Goal: Navigation & Orientation: Find specific page/section

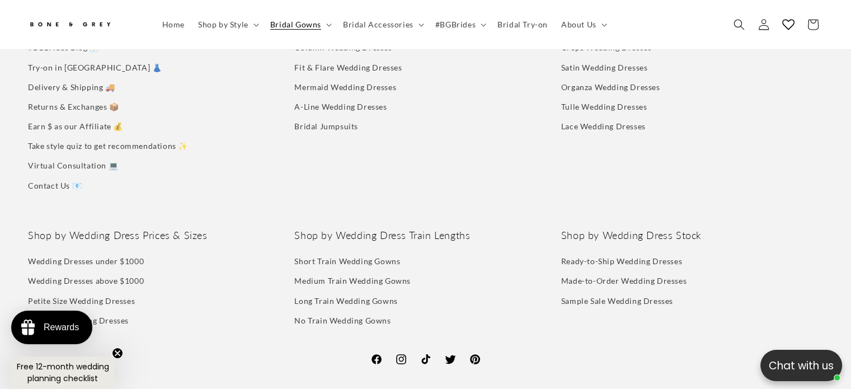
scroll to position [4083, 0]
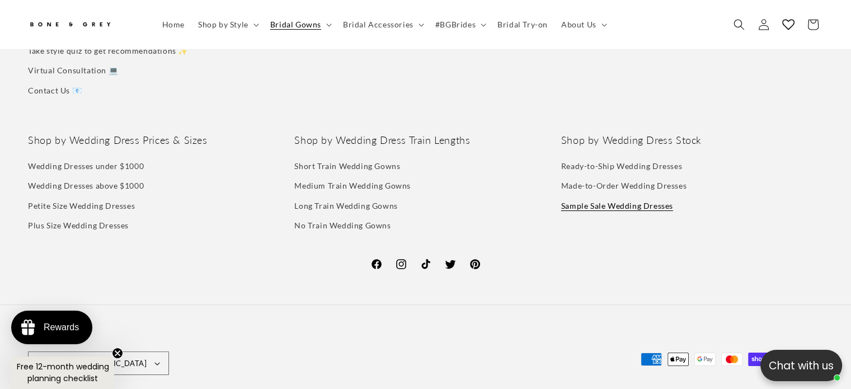
click at [625, 196] on link "Sample Sale Wedding Dresses" at bounding box center [617, 206] width 112 height 20
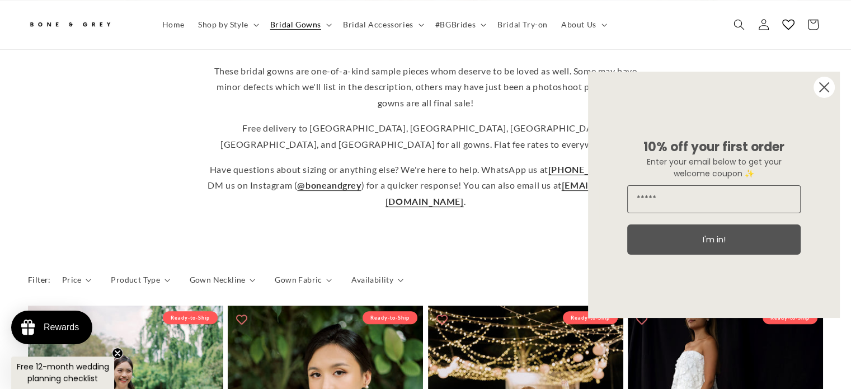
scroll to position [442, 0]
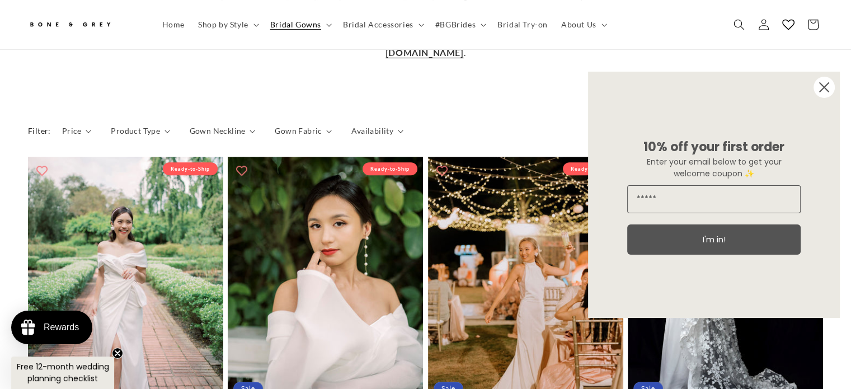
click at [817, 92] on circle "Close dialog" at bounding box center [824, 87] width 21 height 21
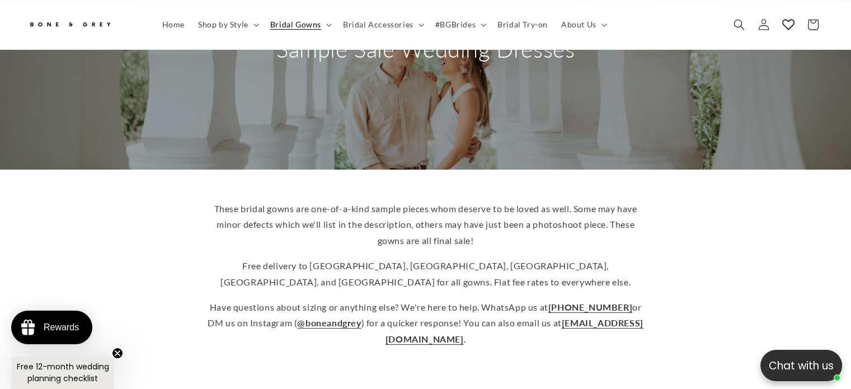
scroll to position [0, 0]
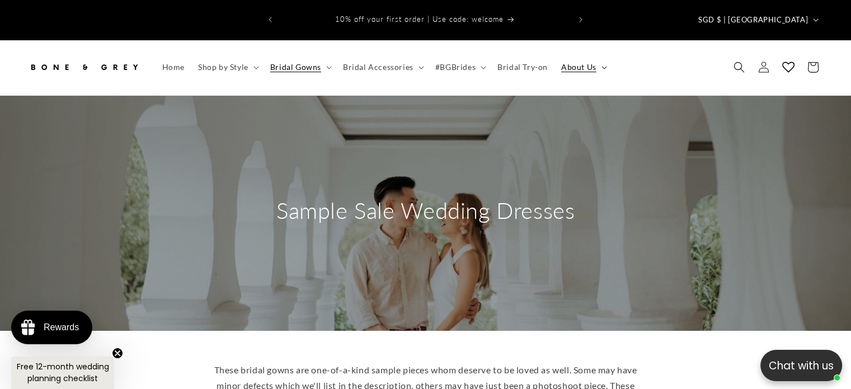
click at [597, 55] on summary "About Us" at bounding box center [583, 67] width 57 height 24
